Goal: Task Accomplishment & Management: Manage account settings

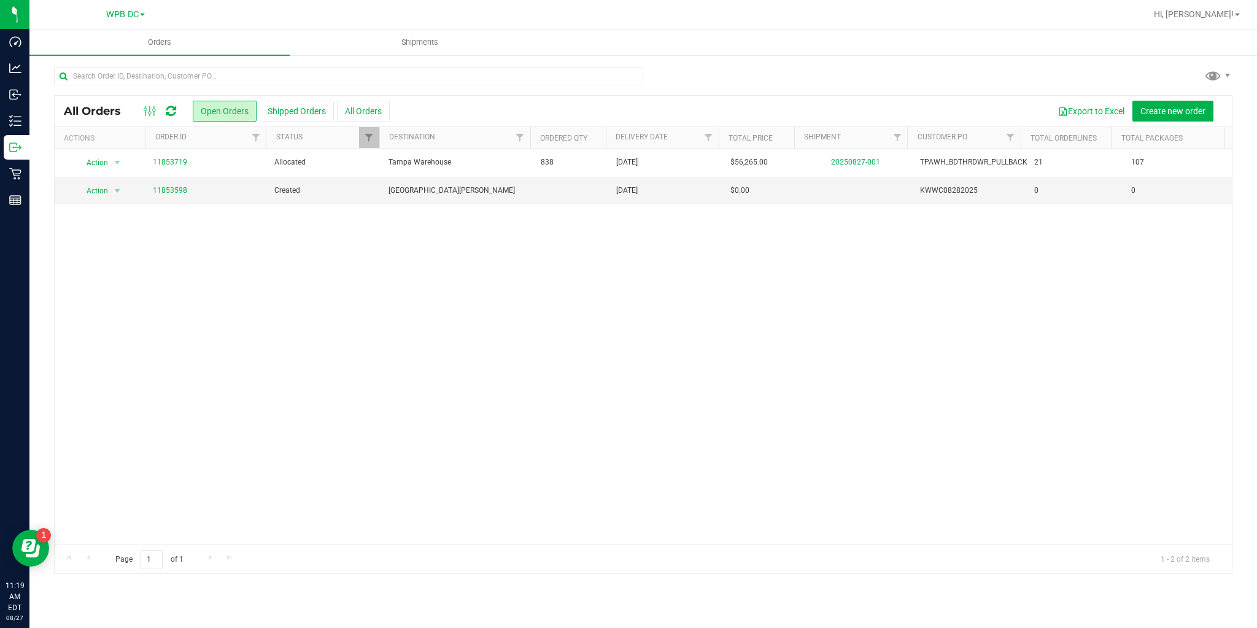
click at [170, 112] on icon at bounding box center [171, 111] width 10 height 12
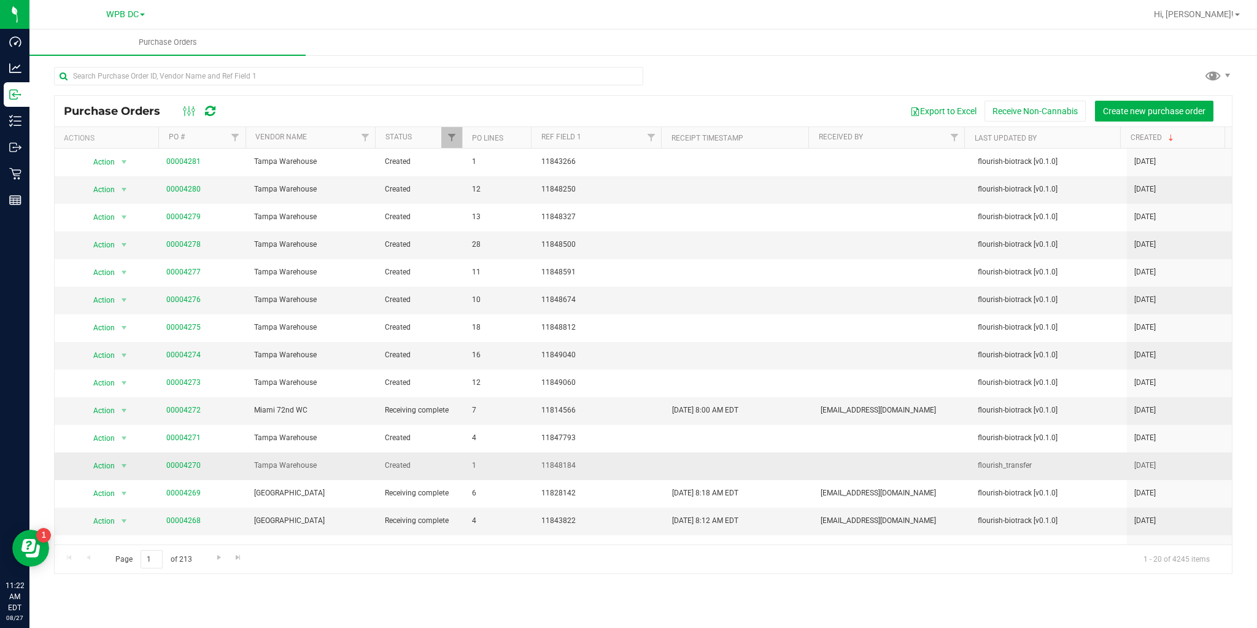
click at [187, 457] on td "00004270" at bounding box center [202, 466] width 87 height 28
click at [189, 463] on link "00004270" at bounding box center [183, 465] width 34 height 9
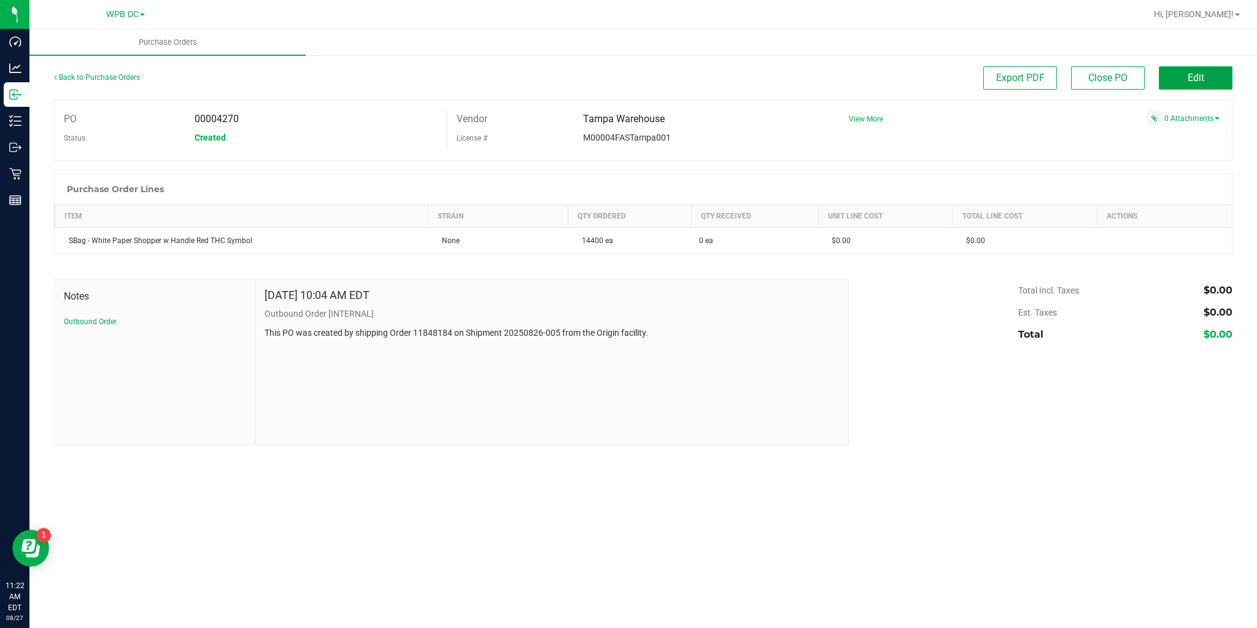
click at [1175, 81] on button "Edit" at bounding box center [1196, 77] width 74 height 23
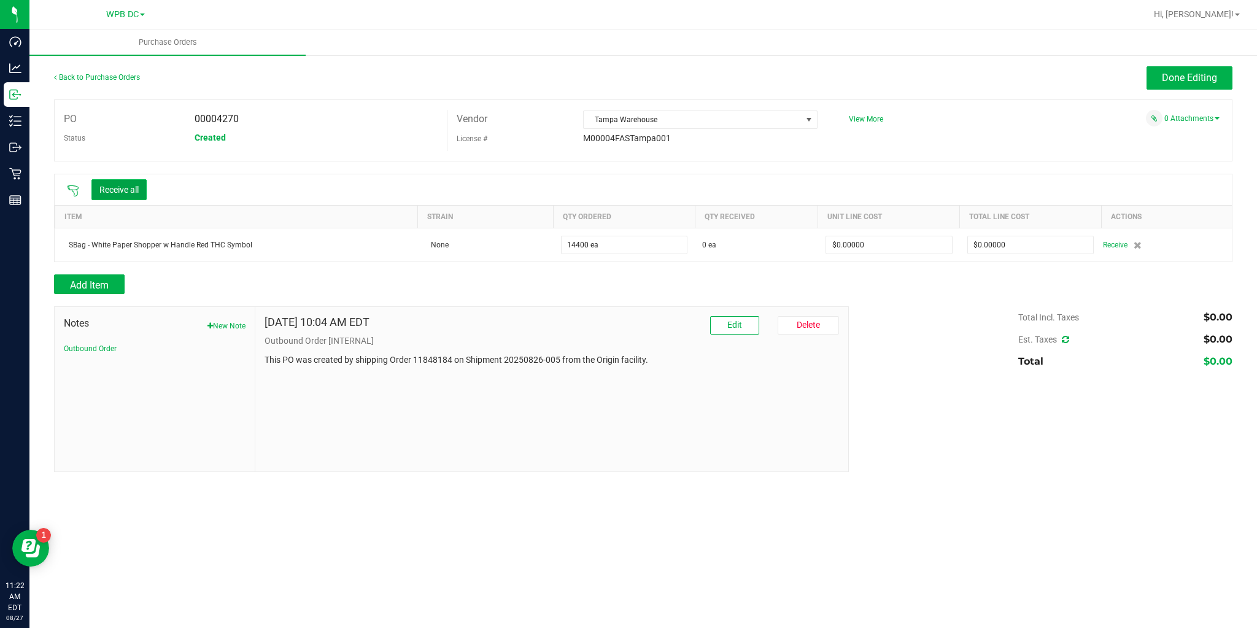
click at [104, 194] on button "Receive all" at bounding box center [118, 189] width 55 height 21
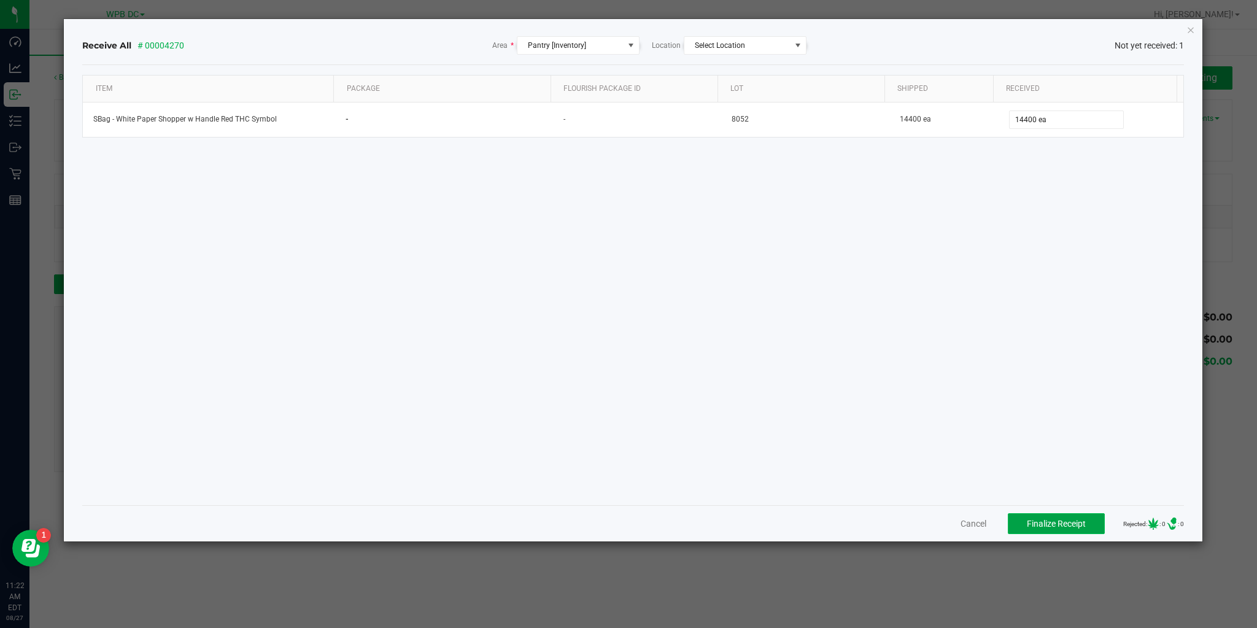
click at [1060, 521] on span "Finalize Receipt" at bounding box center [1056, 524] width 59 height 10
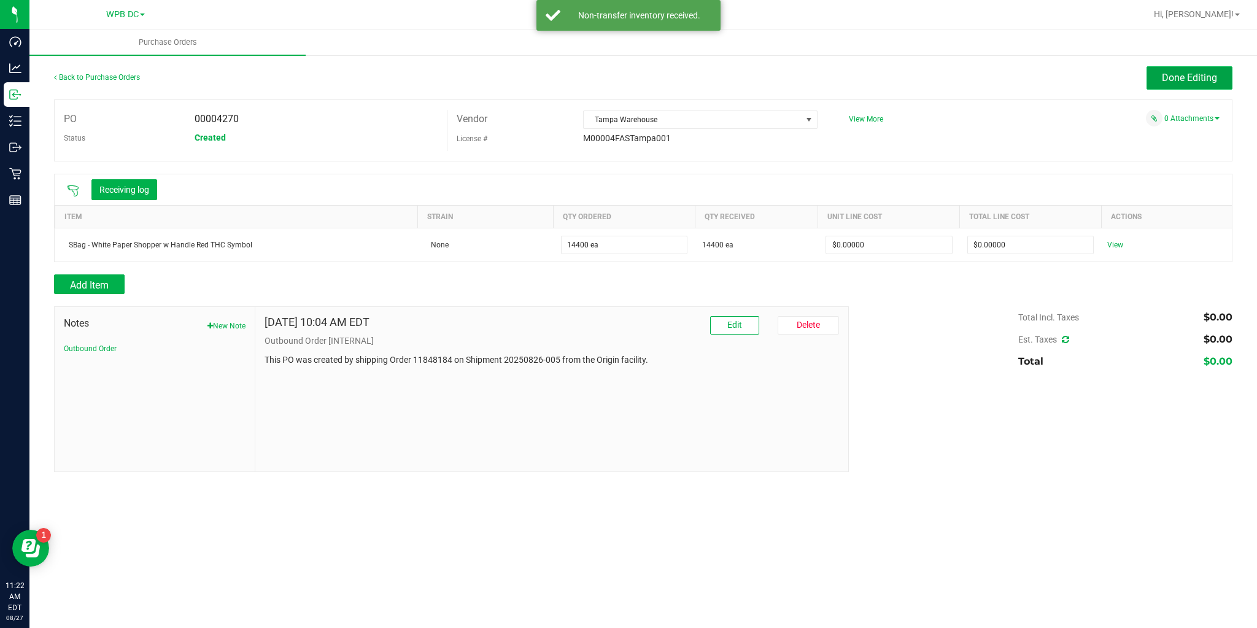
click at [1174, 69] on button "Done Editing" at bounding box center [1190, 77] width 86 height 23
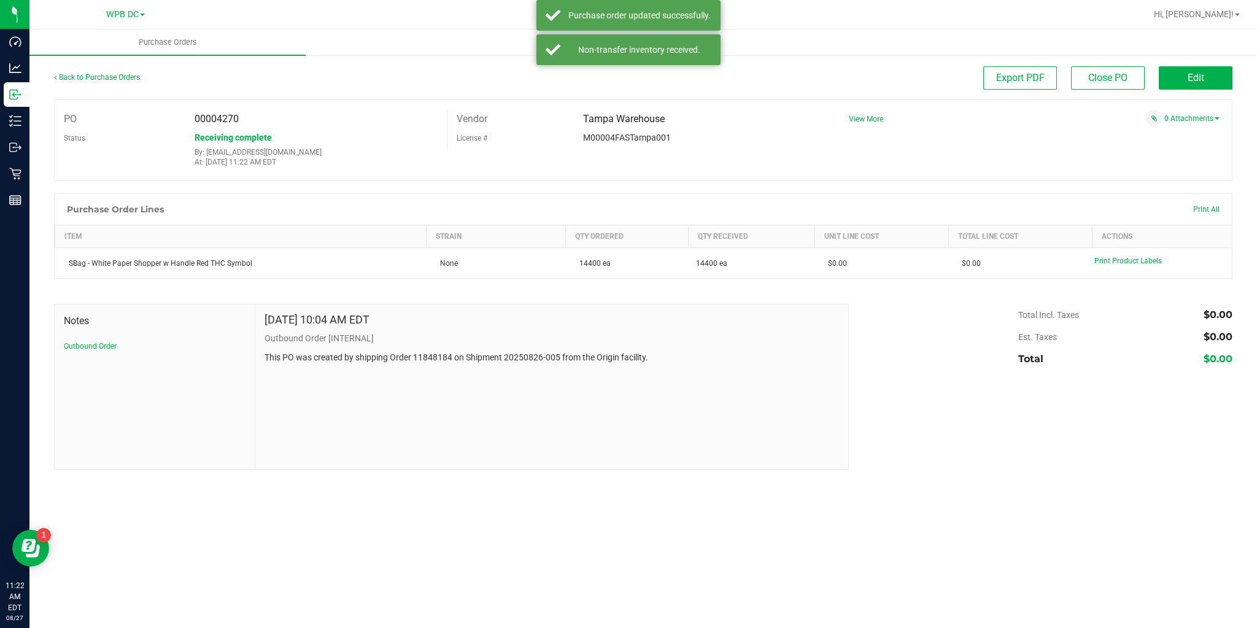
click at [106, 82] on div "Back to Purchase Orders" at bounding box center [201, 77] width 295 height 22
click at [106, 81] on link "Back to Purchase Orders" at bounding box center [97, 77] width 86 height 9
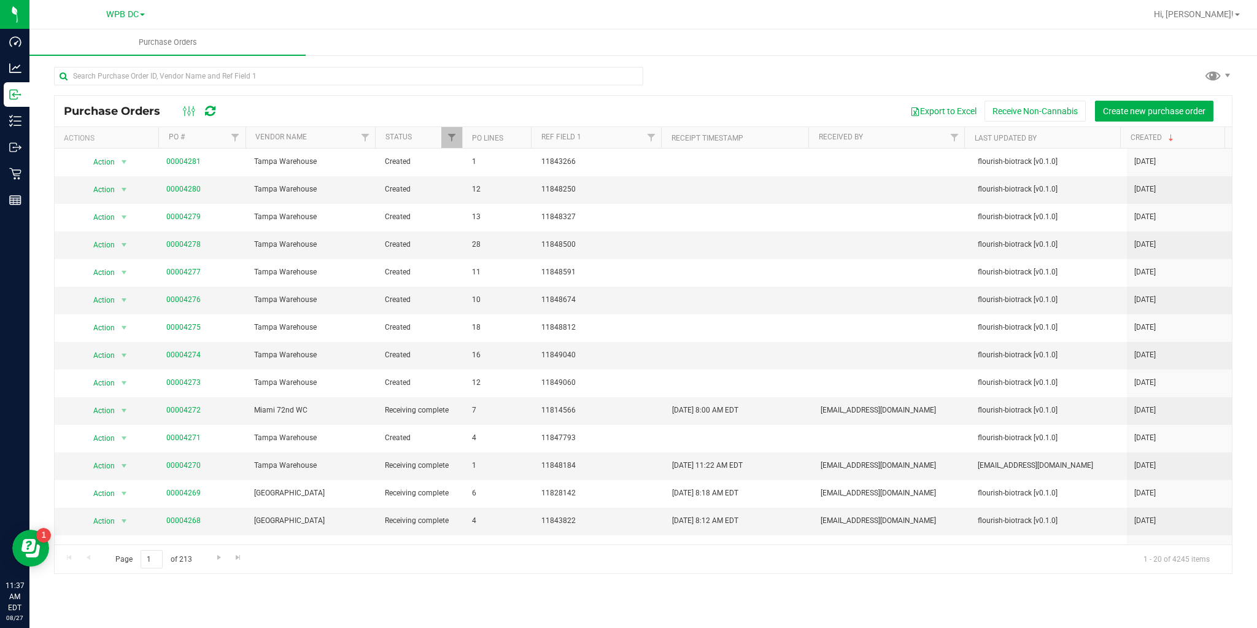
click at [209, 113] on icon at bounding box center [210, 111] width 10 height 12
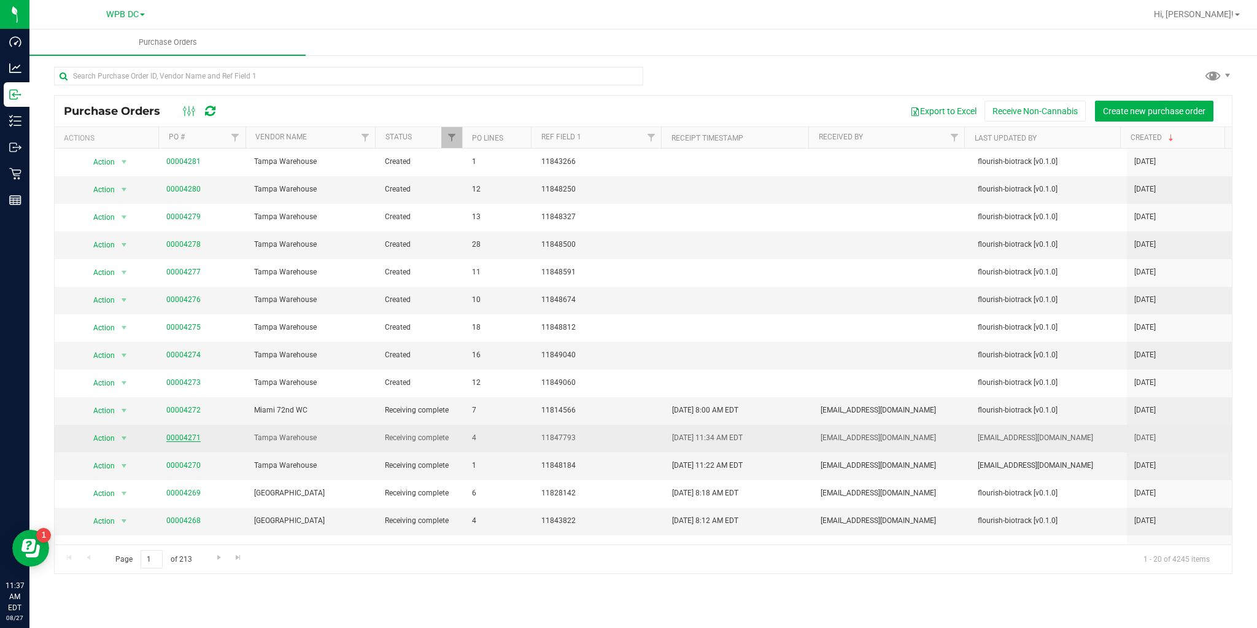
click at [194, 438] on link "00004271" at bounding box center [183, 437] width 34 height 9
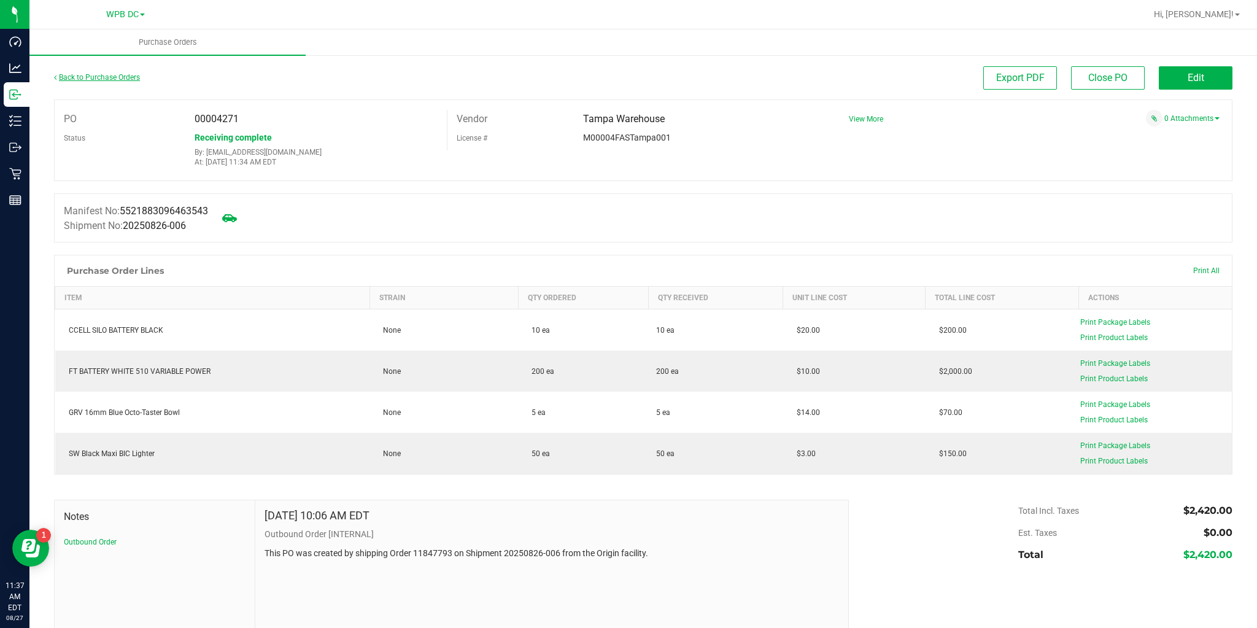
click at [122, 76] on link "Back to Purchase Orders" at bounding box center [97, 77] width 86 height 9
